Goal: Task Accomplishment & Management: Manage account settings

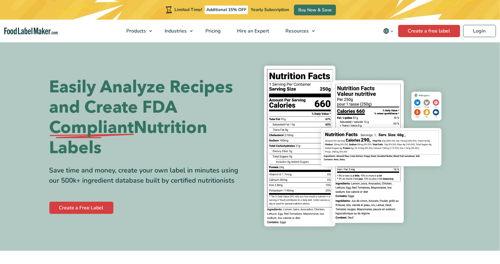
drag, startPoint x: 0, startPoint y: 0, endPoint x: 477, endPoint y: 13, distance: 476.9
click at [477, 13] on div "Limited Time! Additional 15% OFF Yearly Subscription Buy Now & Save" at bounding box center [250, 10] width 500 height 20
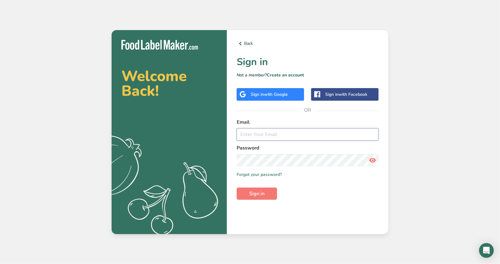
type input "ggala@aryomearth.com"
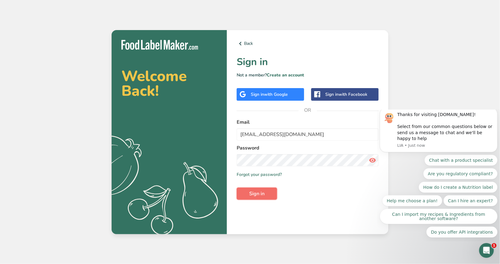
click at [263, 195] on span "Sign in" at bounding box center [256, 193] width 15 height 7
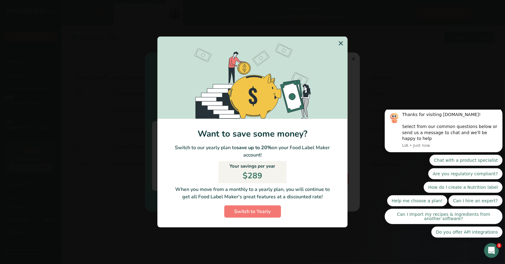
click at [339, 43] on icon "Switch to Yearly Modal" at bounding box center [340, 43] width 7 height 11
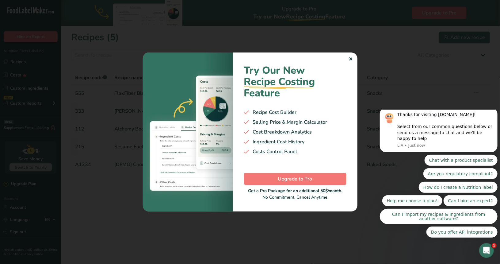
click at [351, 59] on div "✕" at bounding box center [351, 59] width 4 height 7
